Goal: Obtain resource: Obtain resource

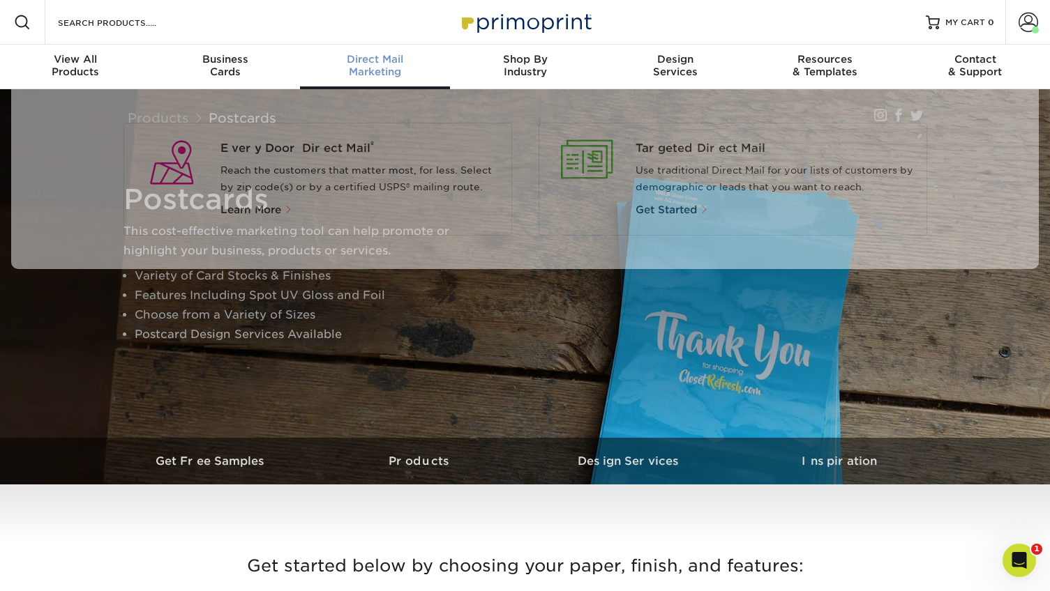
click at [363, 66] on div "Direct Mail Marketing" at bounding box center [375, 65] width 150 height 25
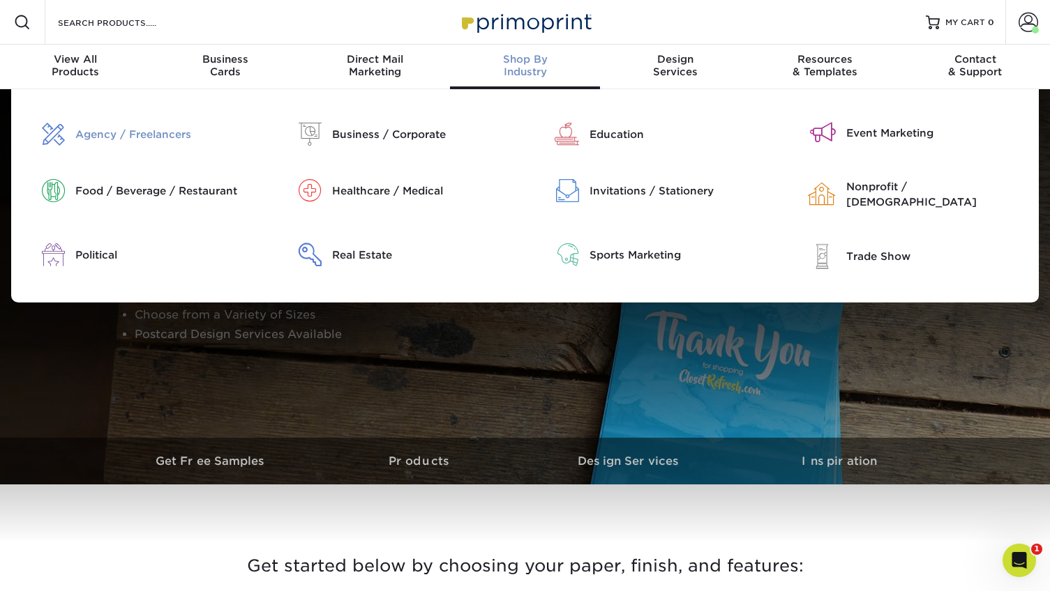
click at [145, 139] on div "Agency / Freelancers" at bounding box center [166, 134] width 182 height 15
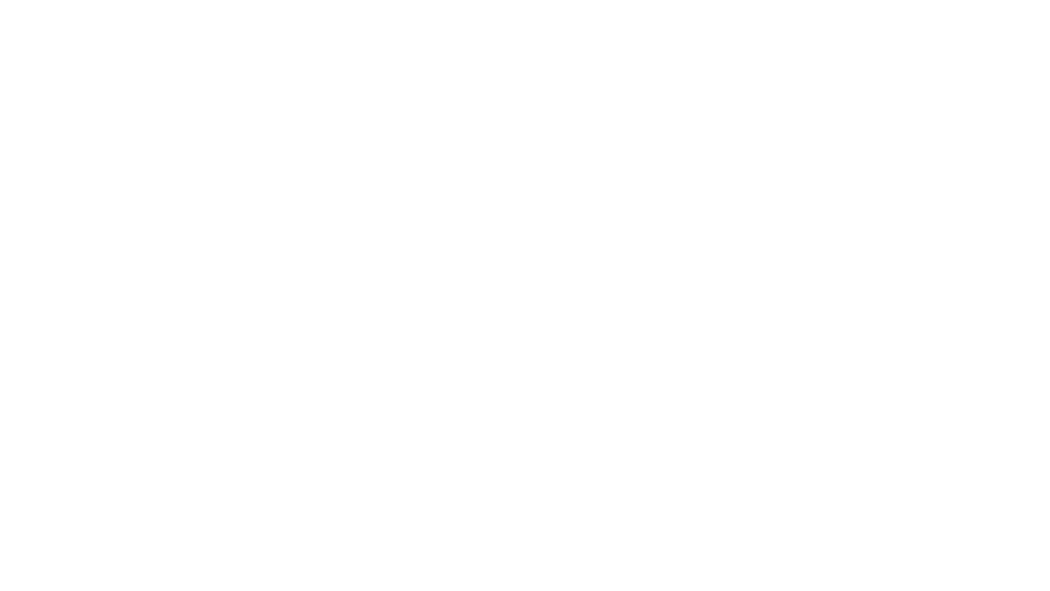
select select "2.00x3.50"
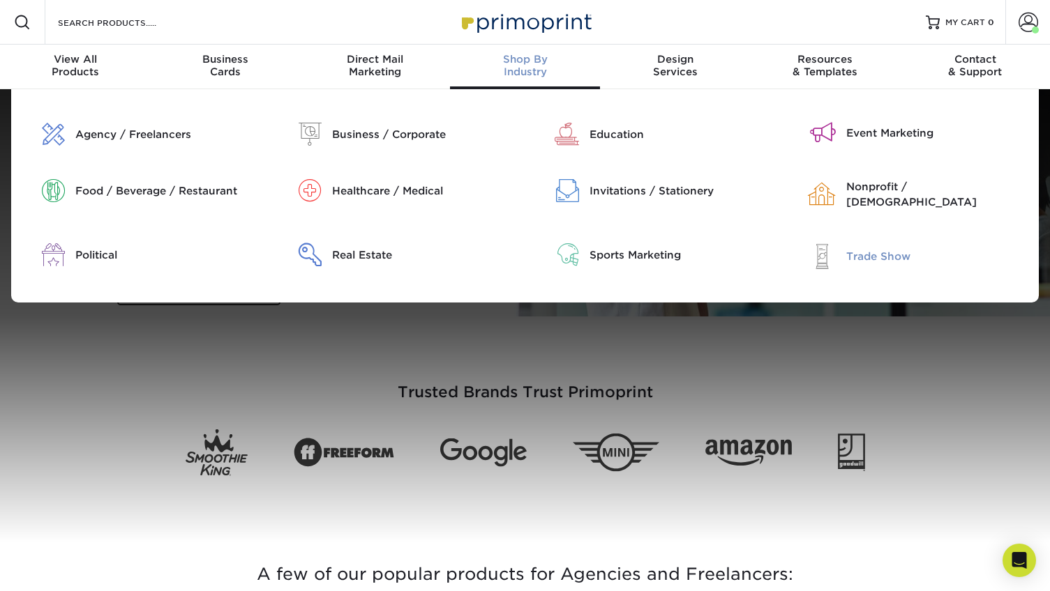
click at [846, 252] on div "Trade Show" at bounding box center [937, 256] width 182 height 15
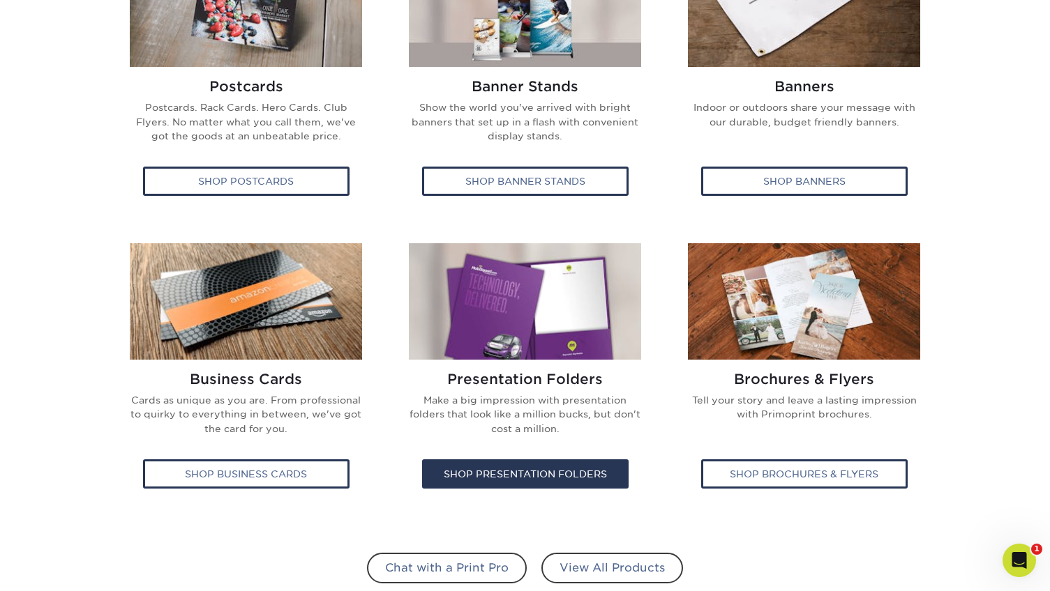
scroll to position [843, 0]
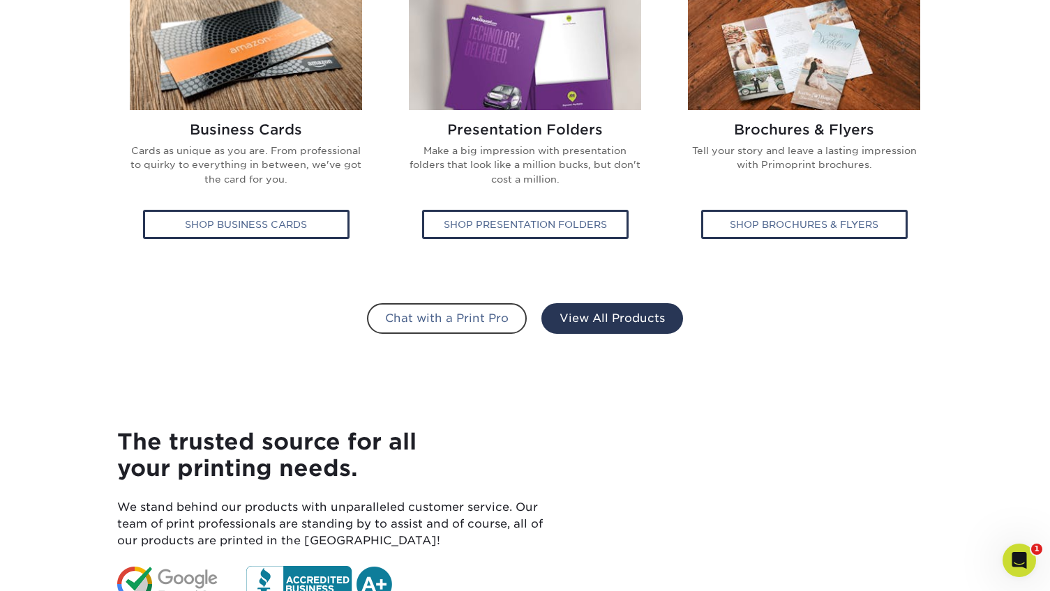
click at [596, 319] on link "View All Products" at bounding box center [612, 318] width 142 height 31
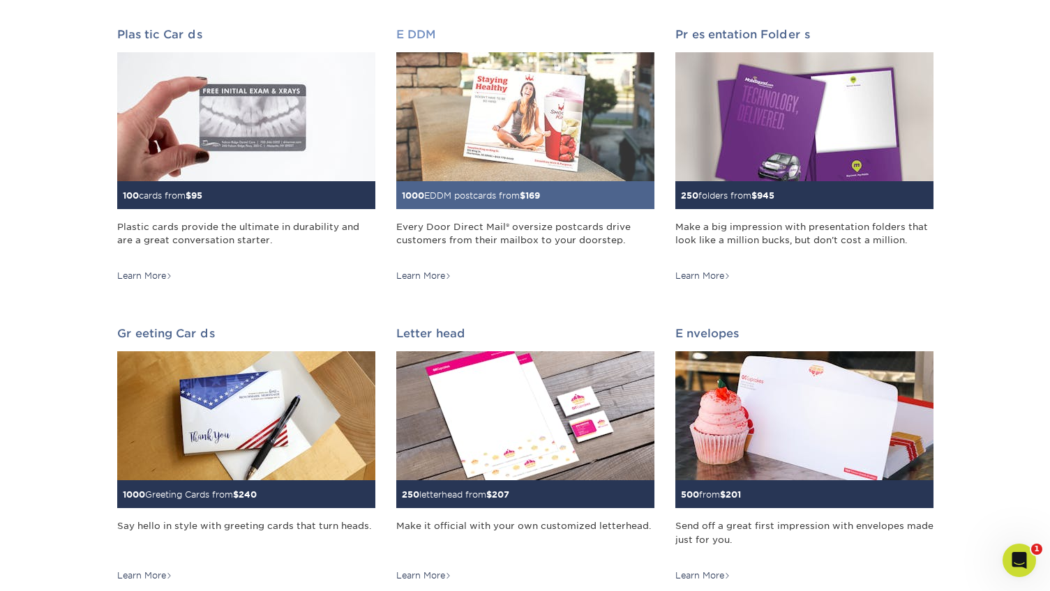
scroll to position [732, 0]
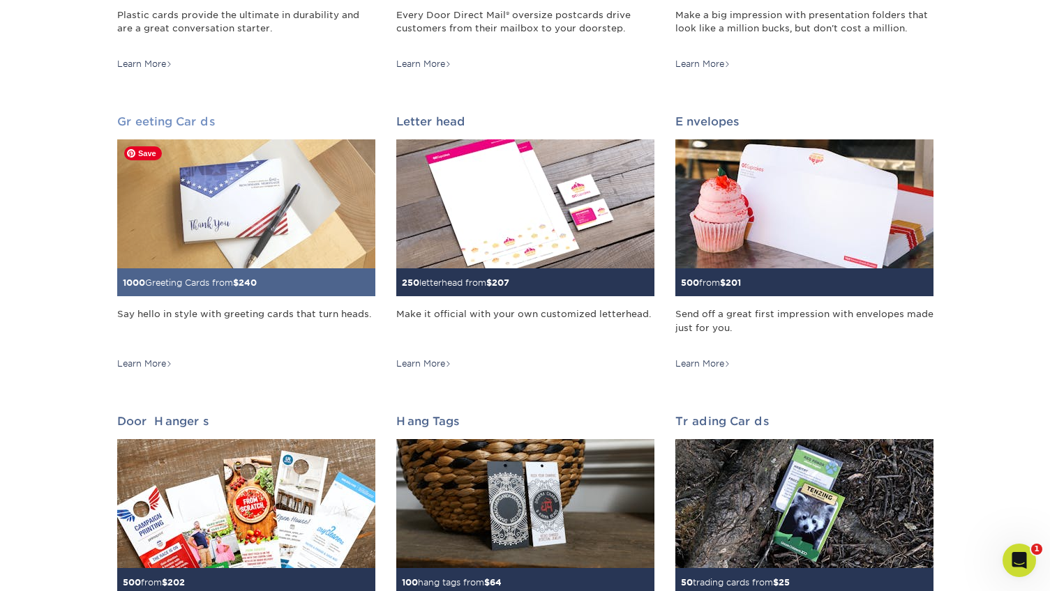
click at [292, 255] on img at bounding box center [246, 204] width 258 height 129
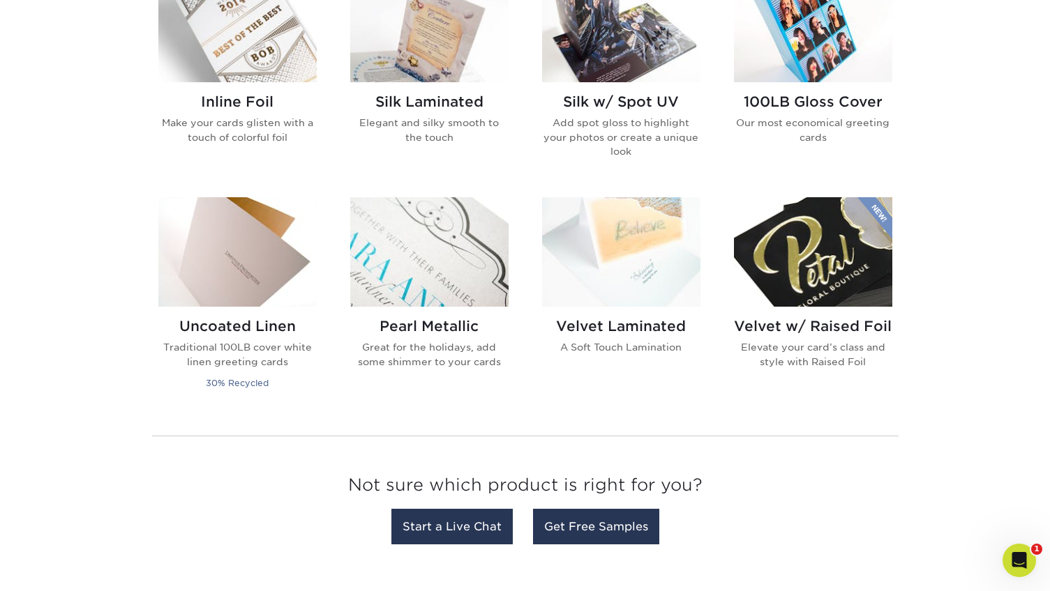
scroll to position [662, 0]
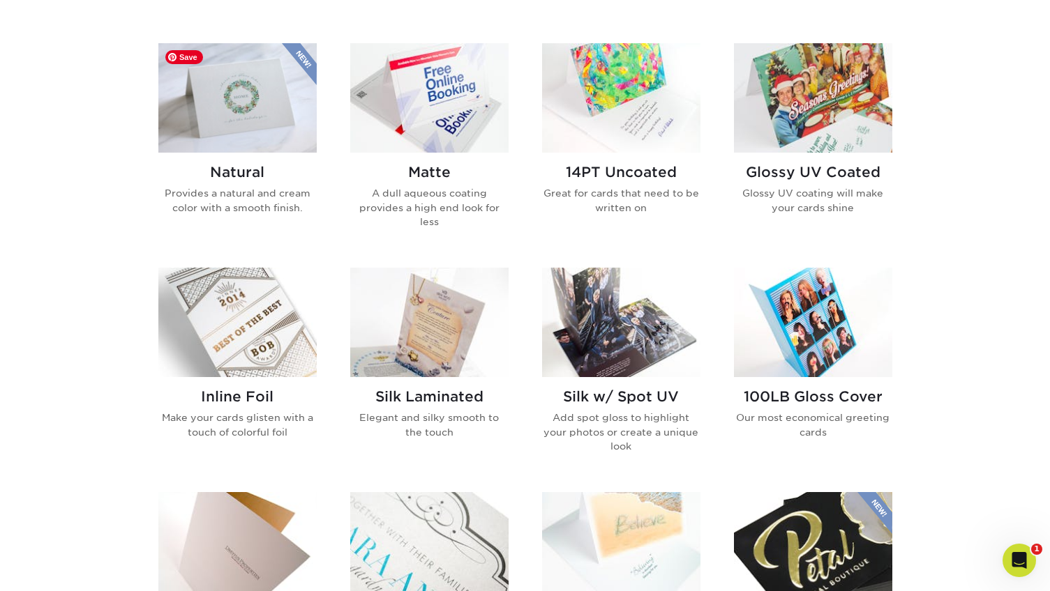
click at [254, 100] on img at bounding box center [237, 98] width 158 height 110
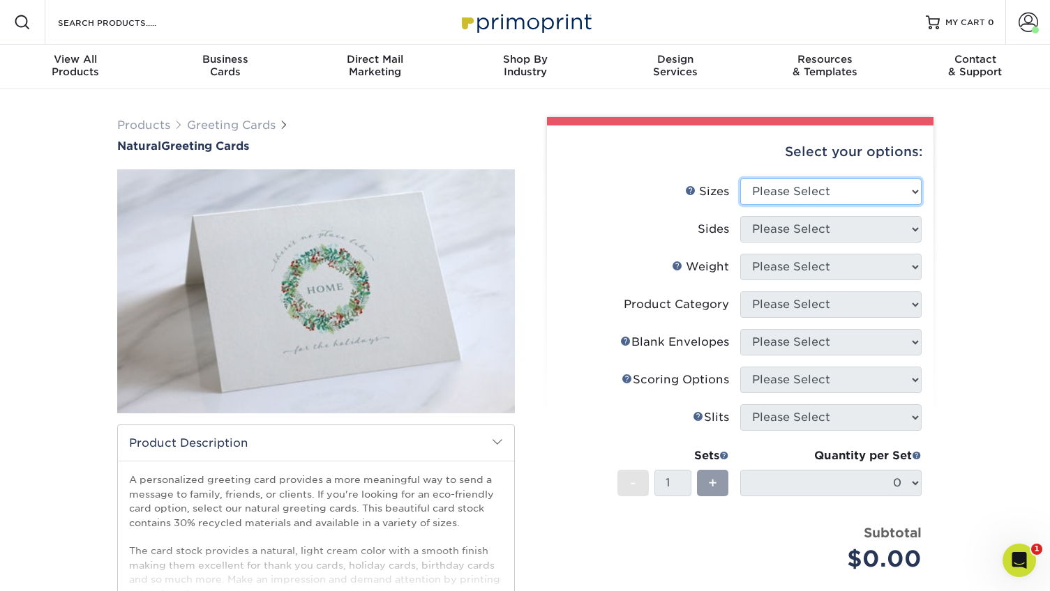
click at [822, 190] on select "Please Select 4.25" x 11" 5.5" x 8.5" 6" x 9" 6" x 12" 7" x 10" 8.5" x 11"" at bounding box center [830, 192] width 181 height 27
select select "8.50x11.00"
click at [740, 179] on select "Please Select 4.25" x 11" 5.5" x 8.5" 6" x 9" 6" x 12" 7" x 10" 8.5" x 11"" at bounding box center [830, 192] width 181 height 27
click at [832, 185] on select "Please Select 4.25" x 11" 5.5" x 8.5" 6" x 9" 6" x 12" 7" x 10" 8.5" x 11"" at bounding box center [830, 192] width 181 height 27
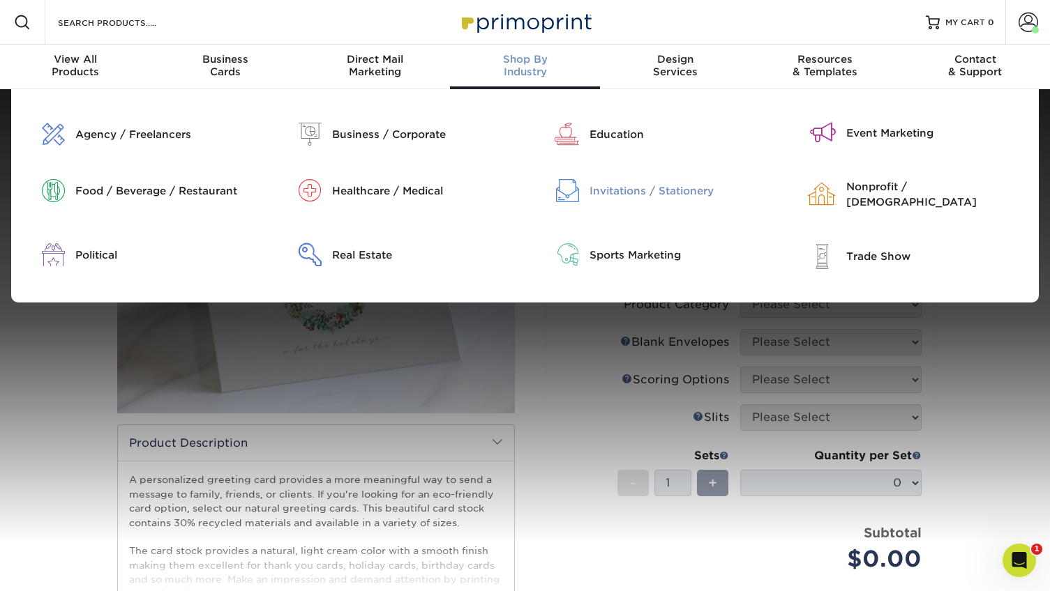
click at [656, 195] on div "Invitations / Stationery" at bounding box center [680, 190] width 182 height 15
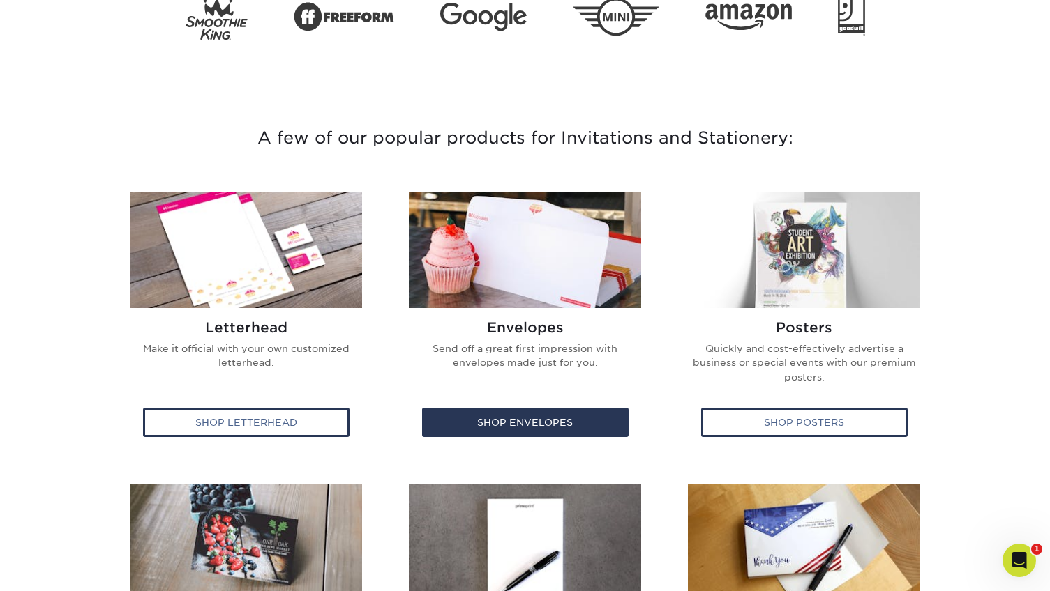
scroll to position [435, 0]
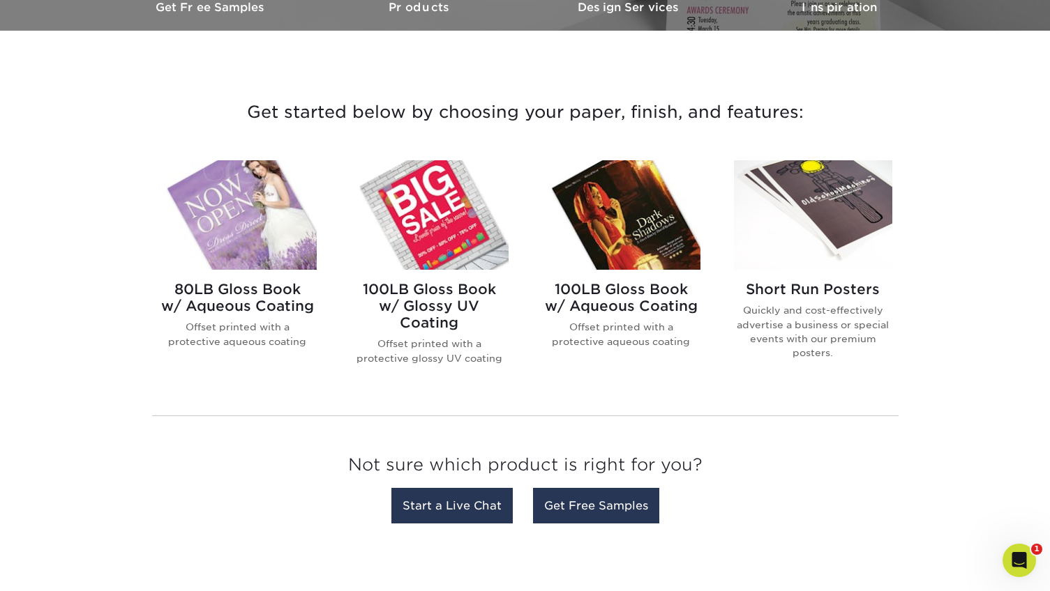
scroll to position [204, 0]
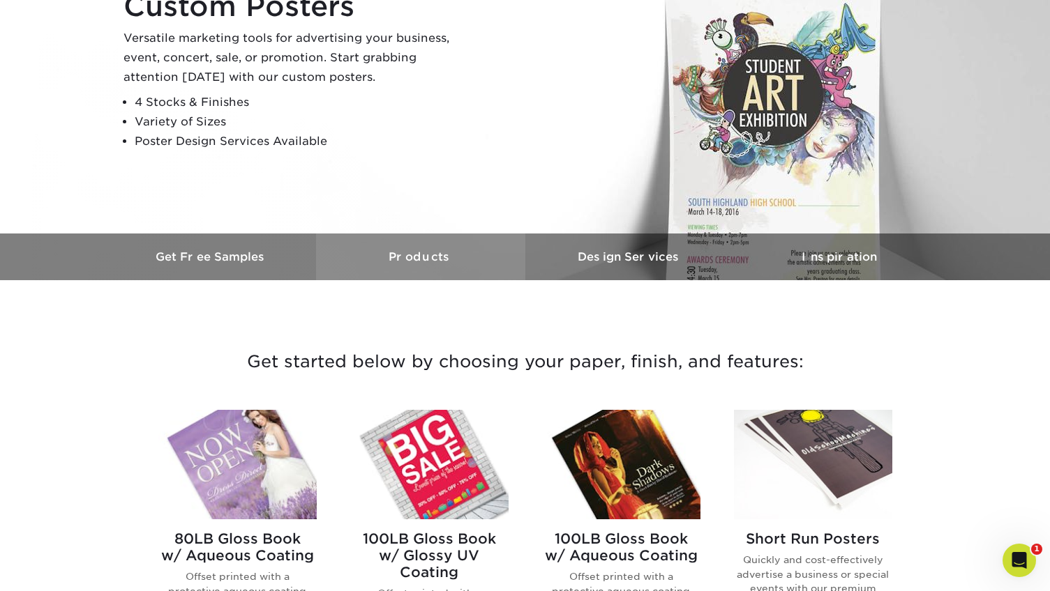
click at [404, 266] on link "Products" at bounding box center [420, 257] width 209 height 47
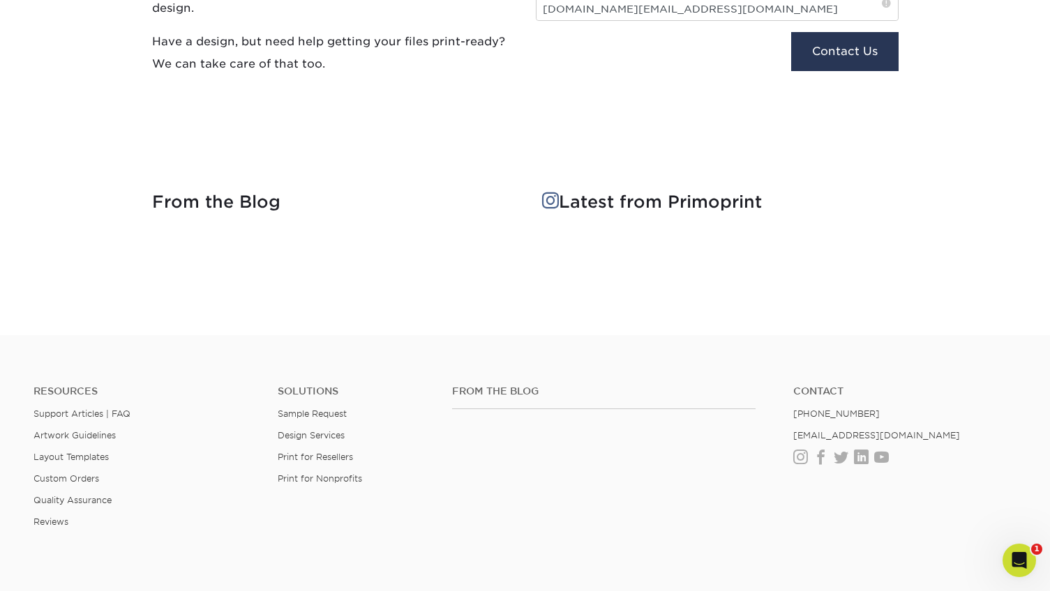
scroll to position [871, 0]
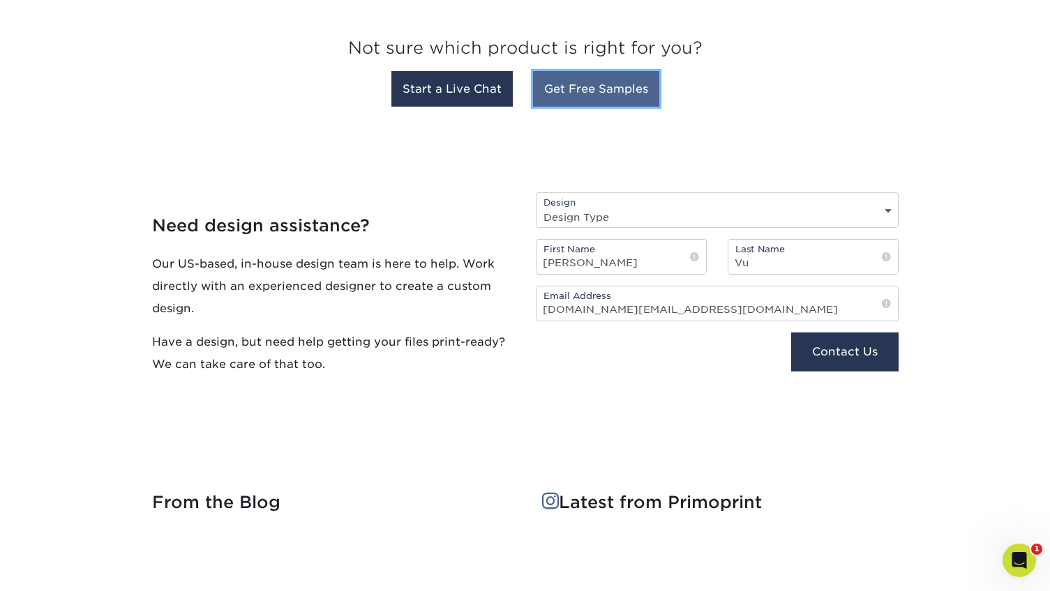
click at [596, 76] on link "Get Free Samples" at bounding box center [596, 89] width 126 height 36
